Goal: Book appointment/travel/reservation

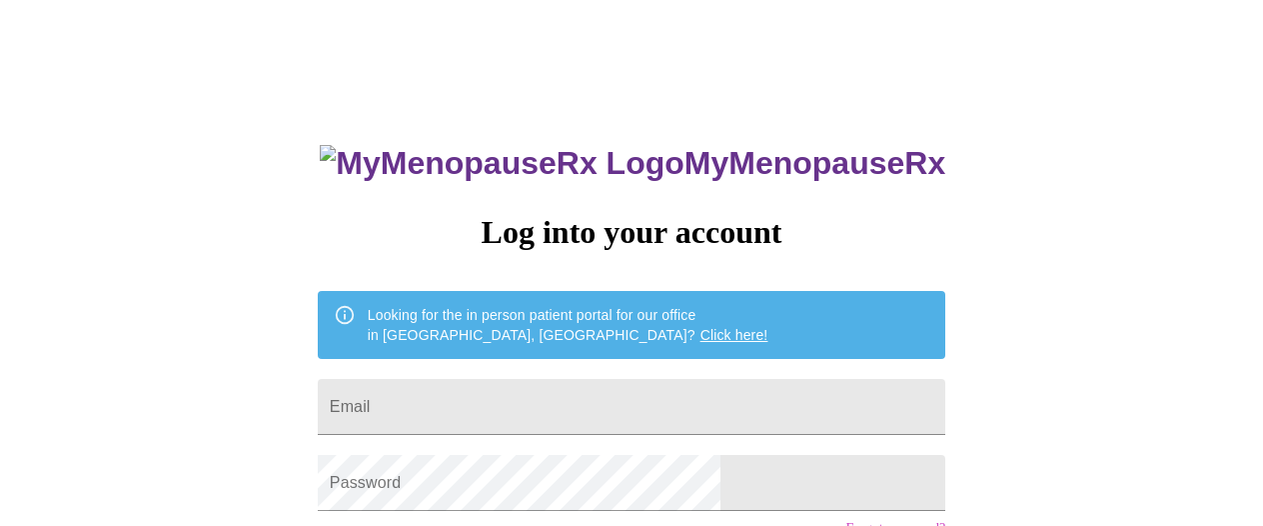
type input "gloriousliving@aol.com"
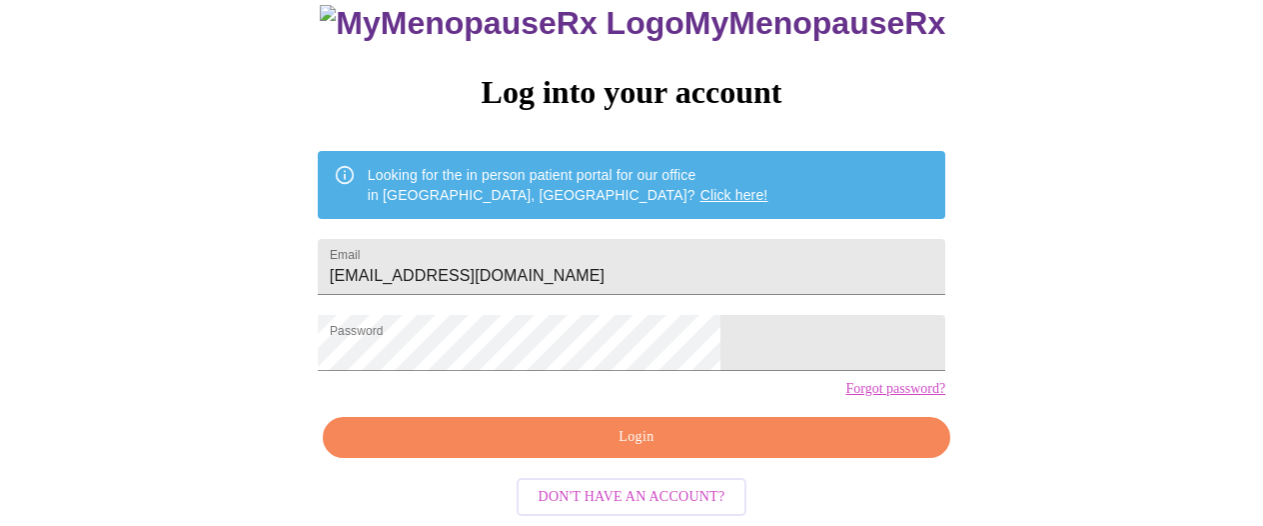
scroll to position [163, 0]
click at [762, 436] on span "Login" at bounding box center [637, 437] width 582 height 25
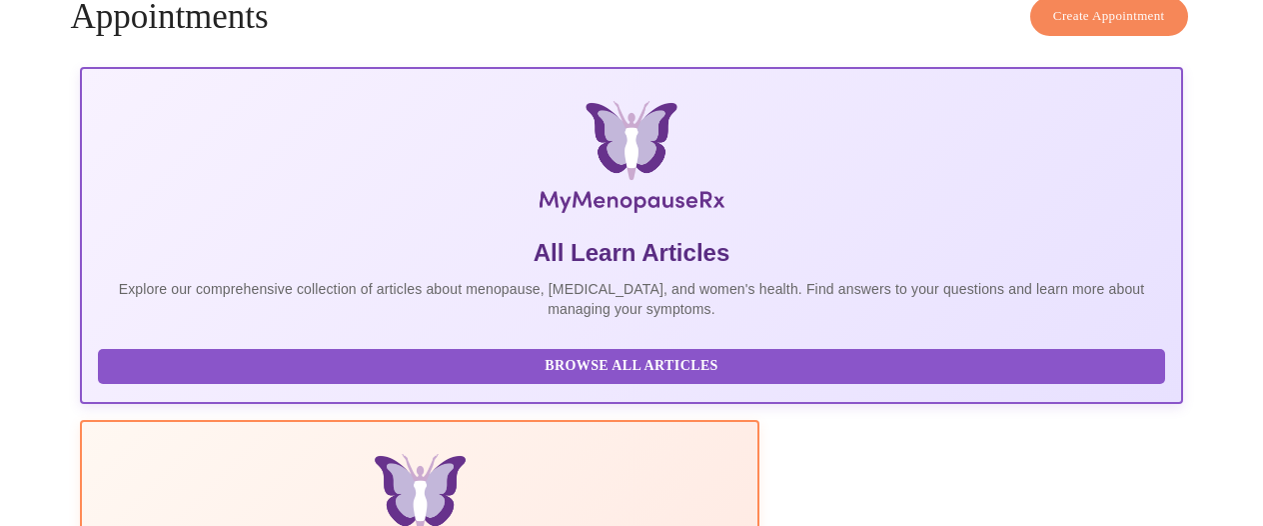
scroll to position [138, 0]
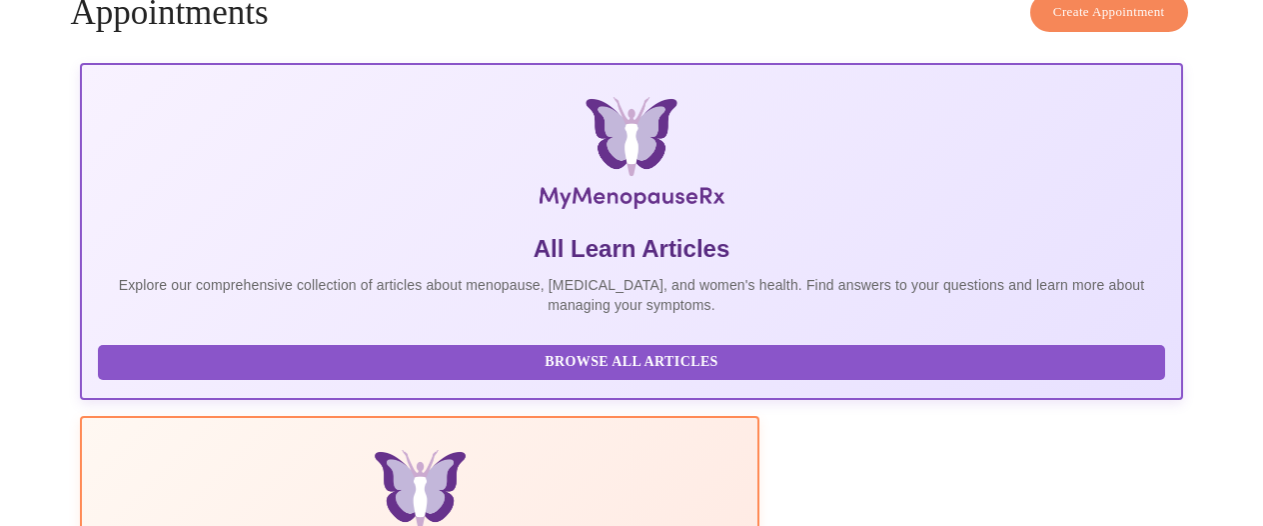
click at [257, 275] on p "Explore our comprehensive collection of articles about menopause, [MEDICAL_DATA…" at bounding box center [631, 295] width 1066 height 40
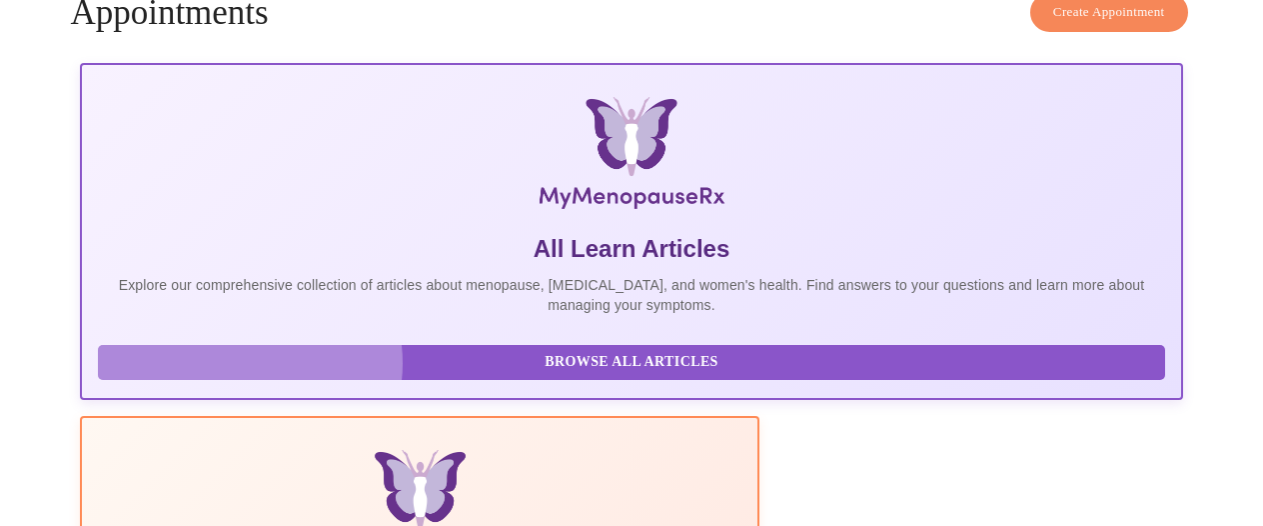
click at [242, 375] on span "Browse All Articles" at bounding box center [631, 362] width 1026 height 25
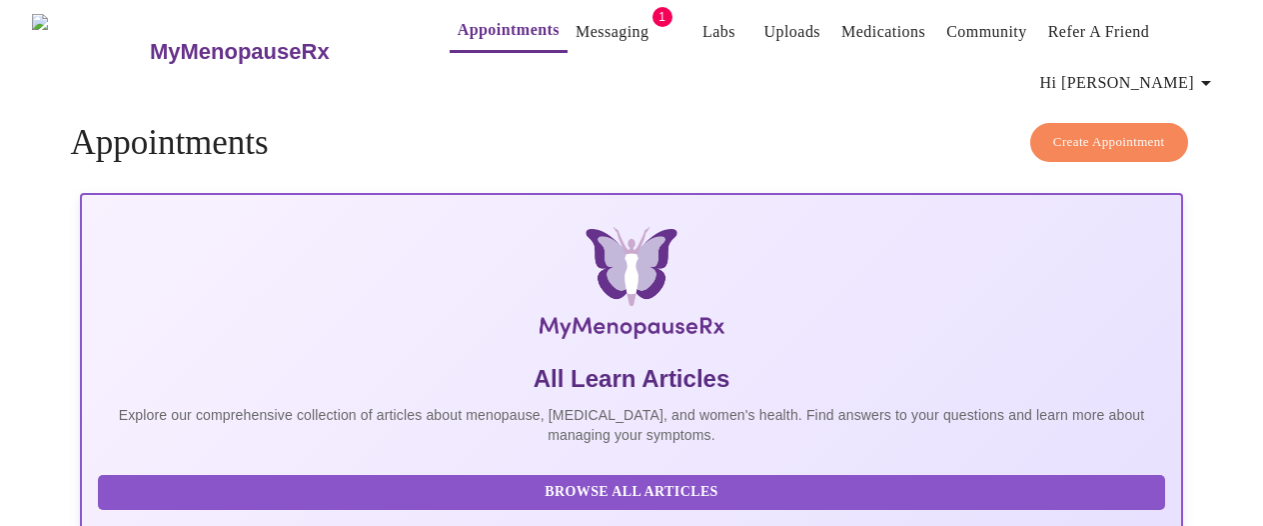
scroll to position [0, 0]
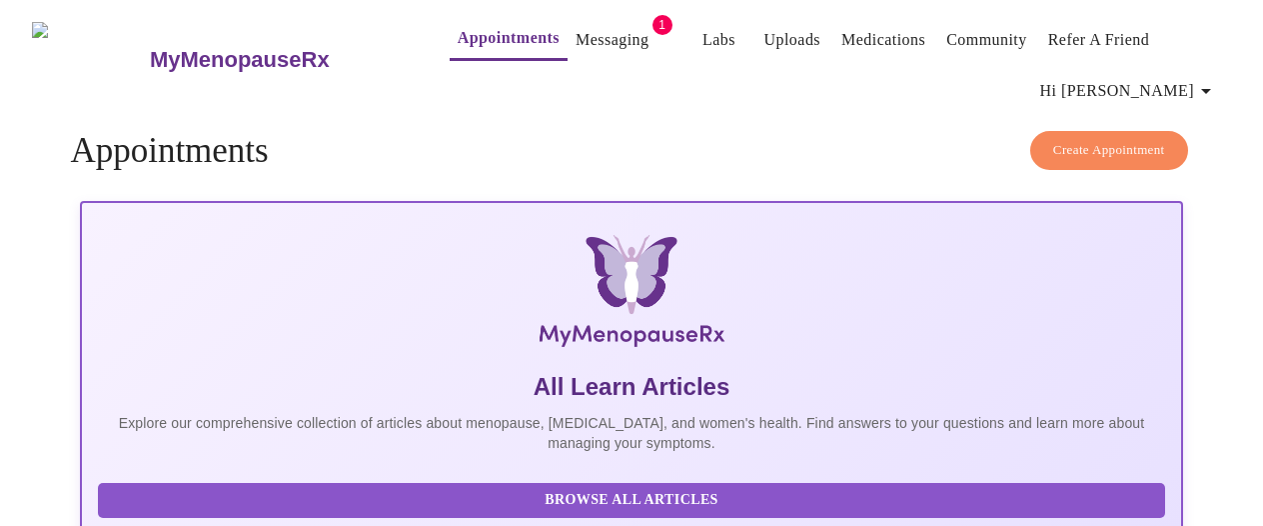
click at [1240, 79] on div "MyMenopauseRx Appointments Messaging 1 Labs Uploads Medications Community Refer…" at bounding box center [631, 59] width 1247 height 103
click at [1133, 139] on span "Create Appointment" at bounding box center [1109, 150] width 112 height 23
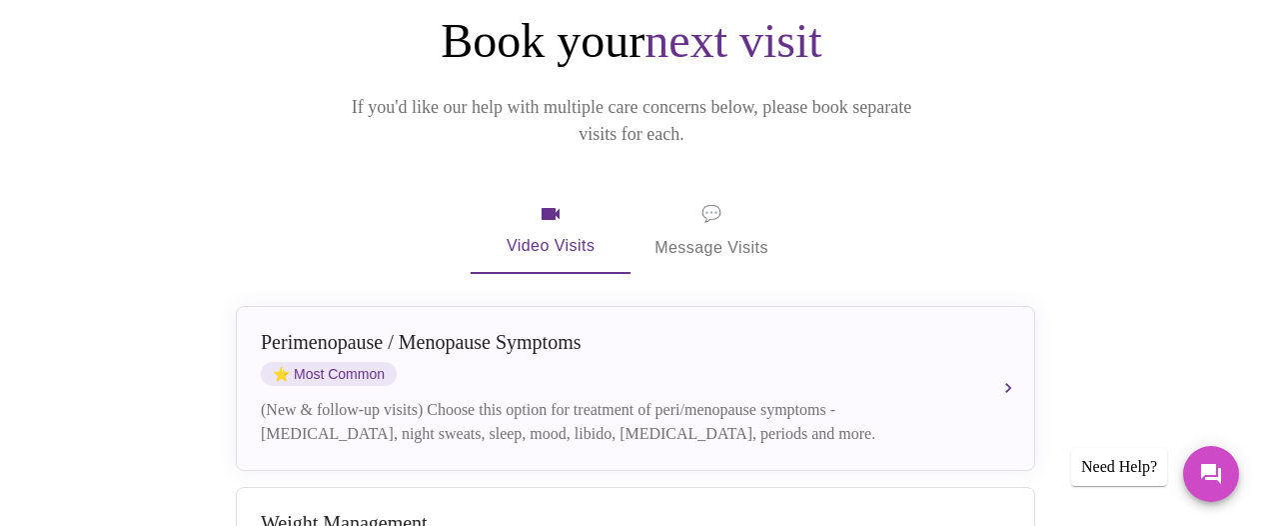
scroll to position [249, 0]
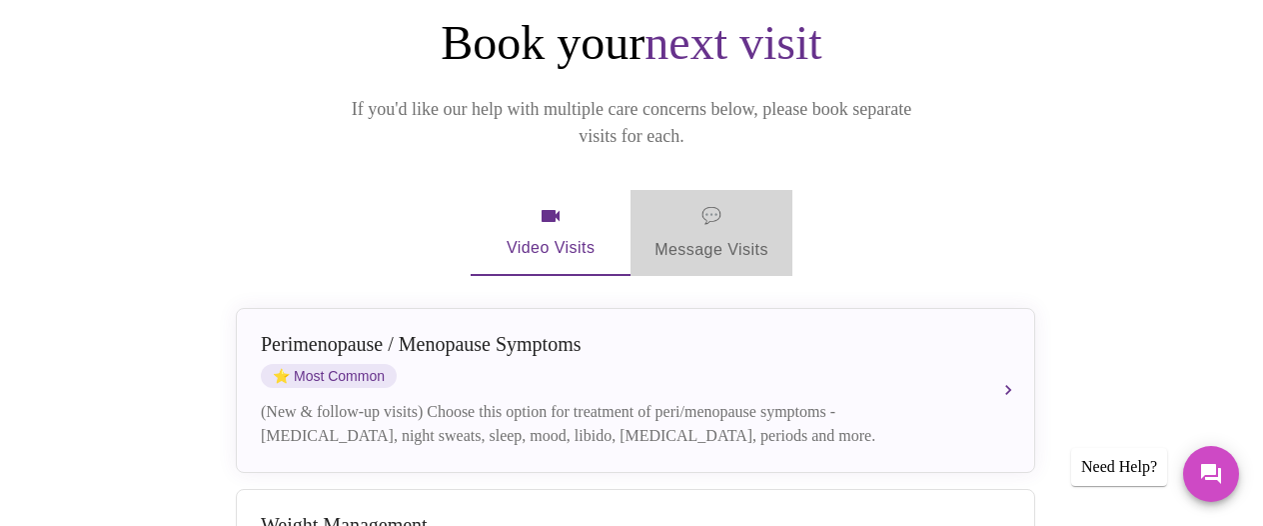
click at [743, 205] on span "💬 Message Visits" at bounding box center [711, 233] width 114 height 62
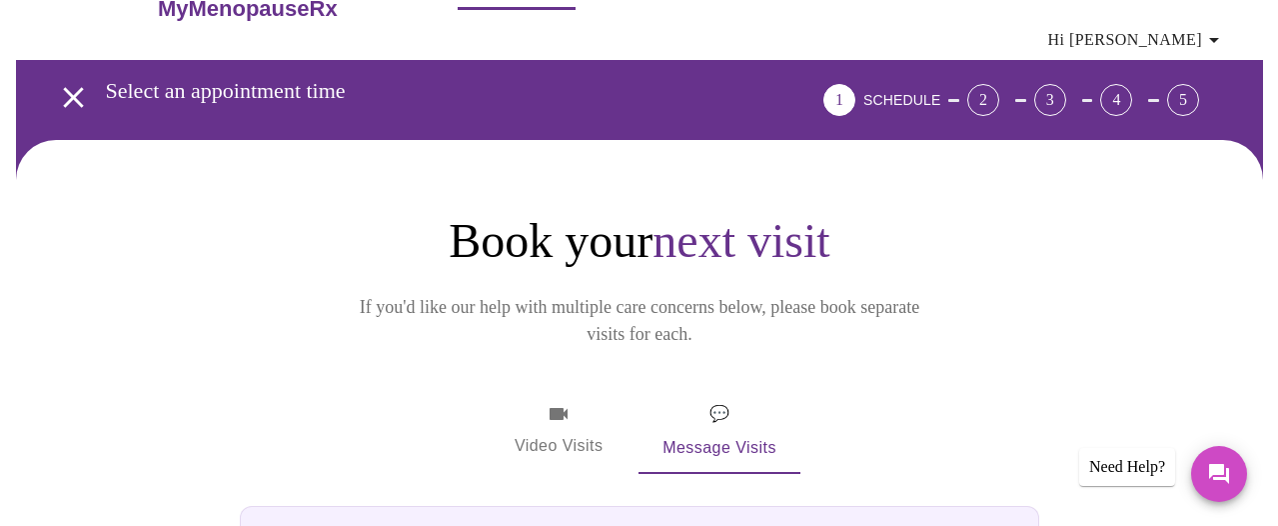
scroll to position [0, 0]
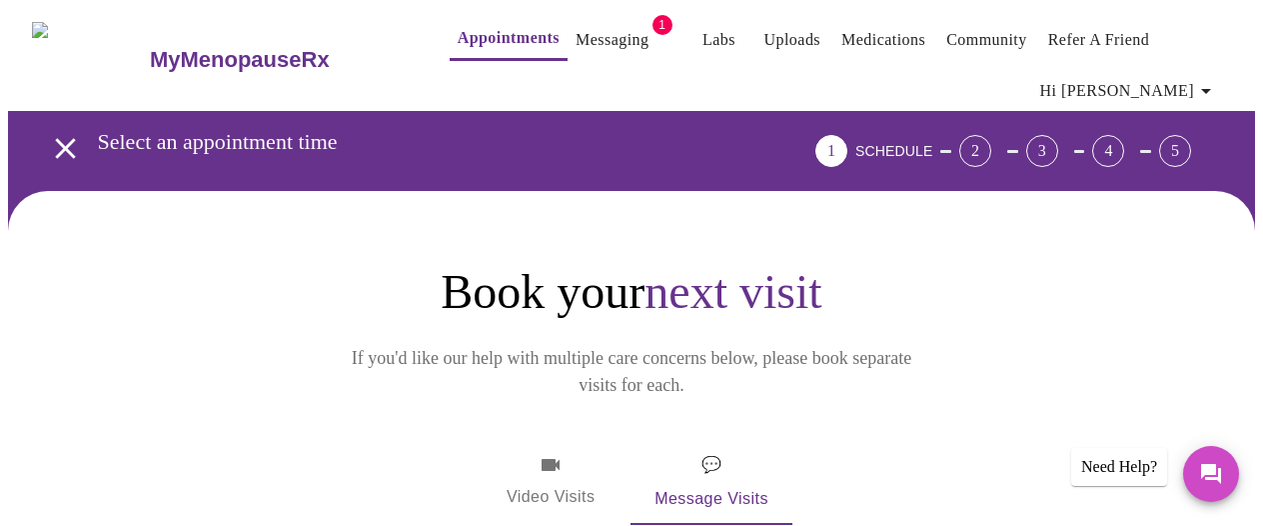
click at [566, 454] on span "Video Visits" at bounding box center [551, 482] width 112 height 58
click at [1147, 474] on div "Need Help?" at bounding box center [1119, 467] width 96 height 38
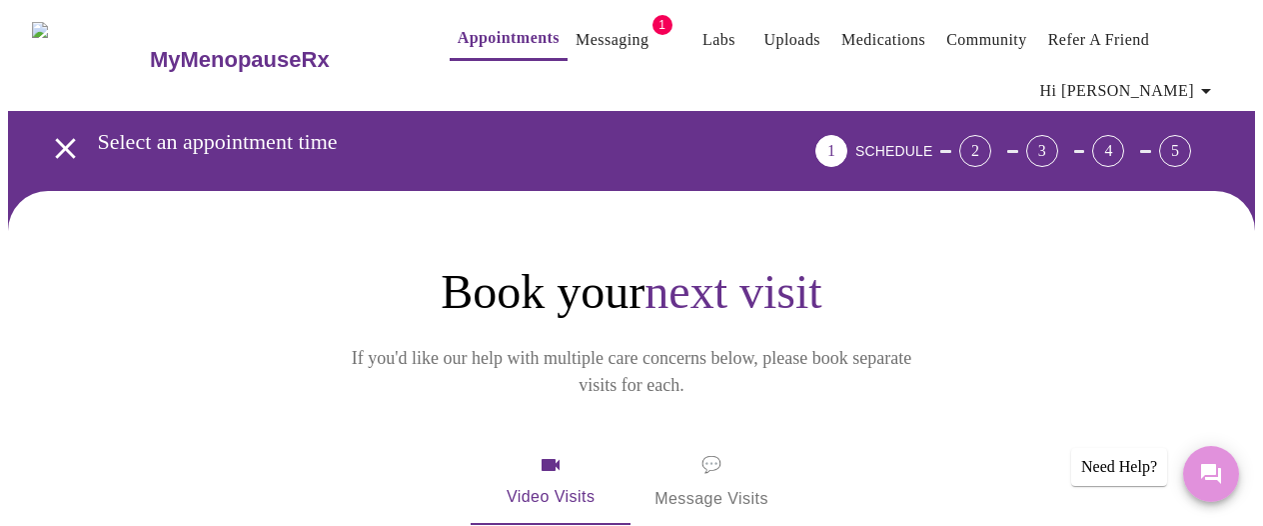
click at [1215, 481] on icon "Messages" at bounding box center [1211, 474] width 24 height 24
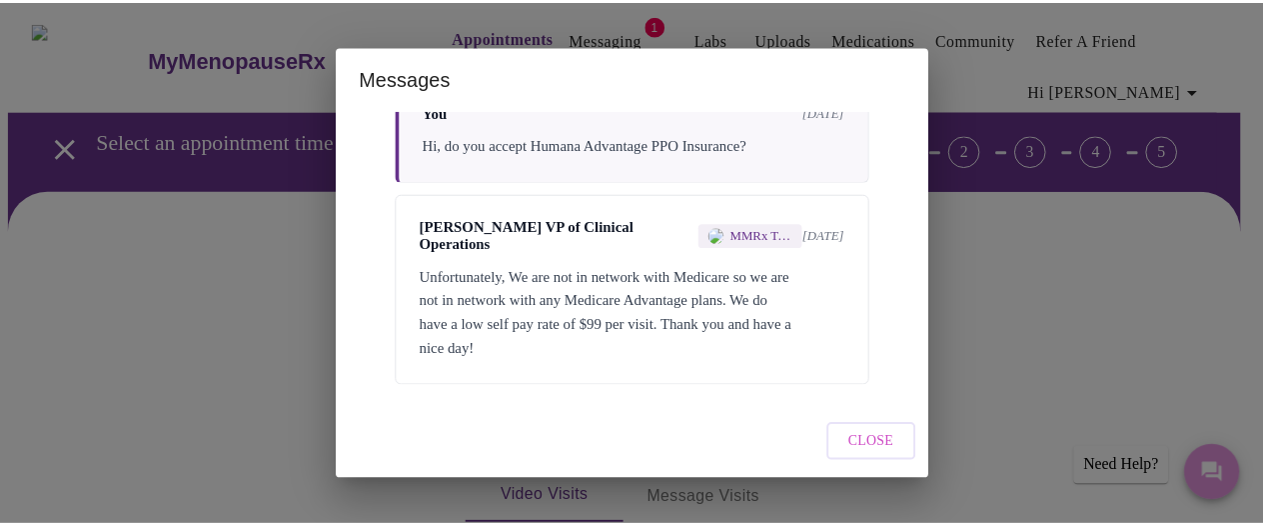
scroll to position [137, 0]
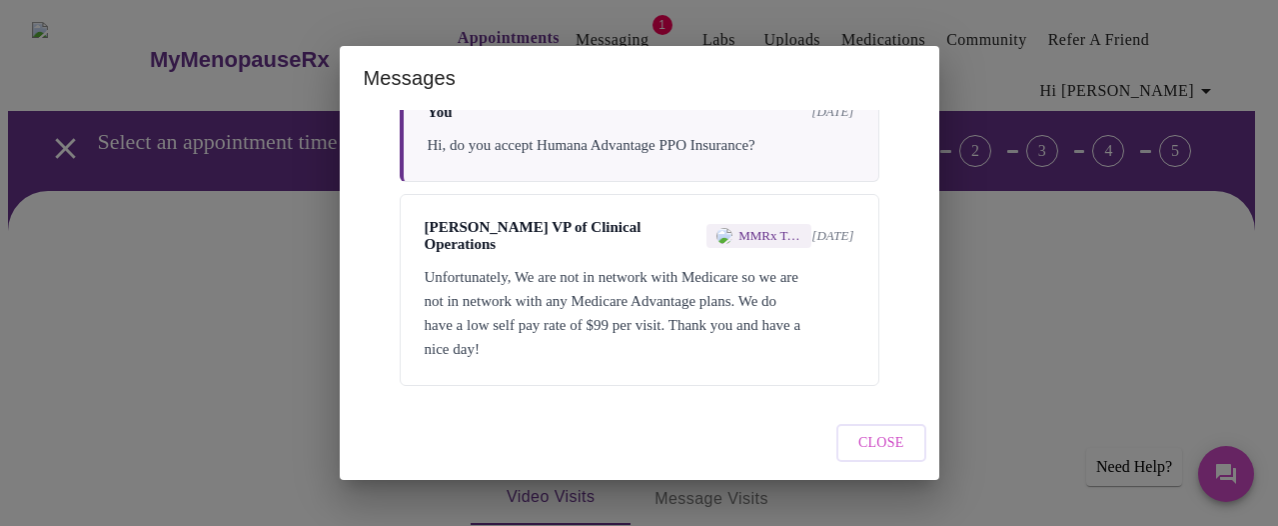
click at [1048, 48] on div "Messages Messages are typically reviewed within 1-2 business days You 5 days ag…" at bounding box center [639, 263] width 1278 height 526
